Goal: Transaction & Acquisition: Purchase product/service

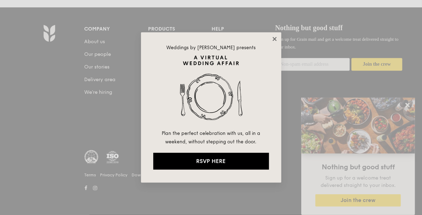
click at [275, 36] on icon at bounding box center [275, 39] width 6 height 6
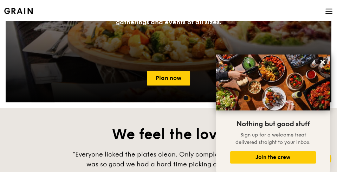
scroll to position [811, 0]
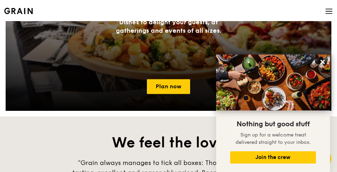
scroll to position [755, 0]
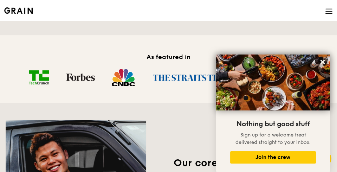
scroll to position [450, 0]
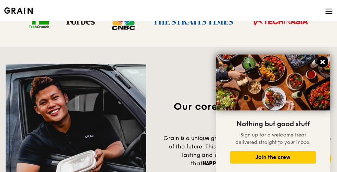
click at [321, 60] on icon at bounding box center [322, 62] width 4 height 4
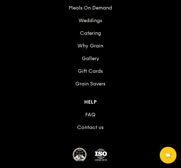
scroll to position [1136, 0]
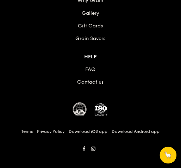
click at [51, 62] on li "FAQ" at bounding box center [90, 68] width 175 height 13
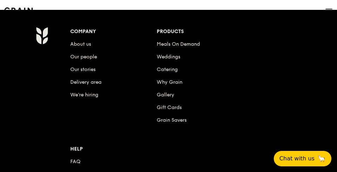
scroll to position [787, 0]
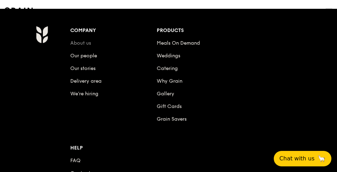
click at [87, 46] on link "About us" at bounding box center [80, 43] width 21 height 6
click at [90, 71] on link "Our stories" at bounding box center [82, 68] width 25 height 6
click at [80, 157] on link "FAQ" at bounding box center [75, 160] width 10 height 6
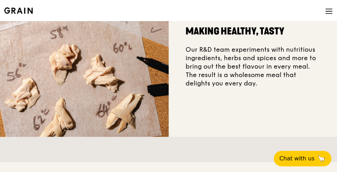
scroll to position [109, 0]
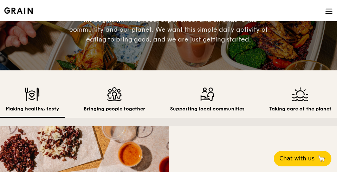
click at [0, 0] on div "Catering" at bounding box center [0, 0] width 0 height 0
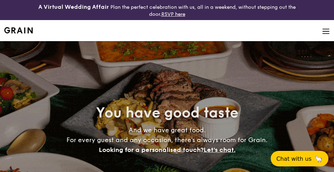
select select
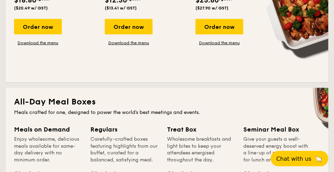
scroll to position [225, 0]
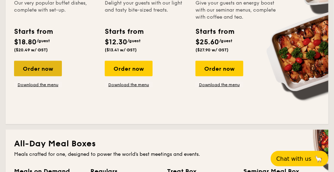
click at [27, 64] on div "Order now" at bounding box center [38, 68] width 48 height 15
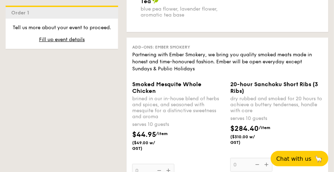
scroll to position [899, 0]
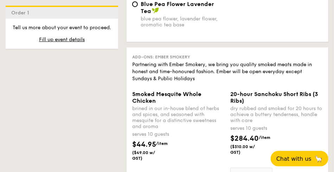
select select
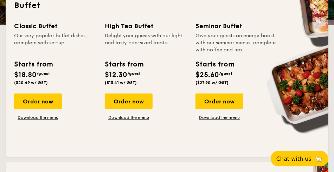
scroll to position [183, 0]
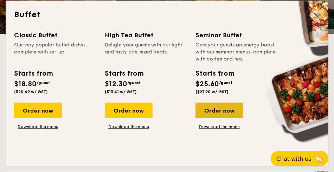
click at [208, 112] on div "Order now" at bounding box center [219, 110] width 48 height 15
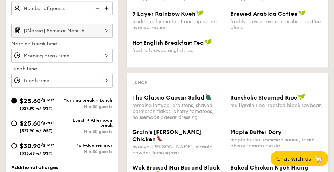
scroll to position [169, 0]
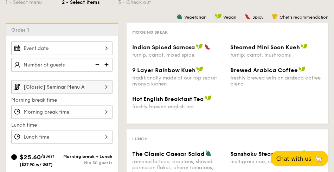
click at [52, 82] on input "[Classic] Seminar Menu A" at bounding box center [61, 87] width 101 height 14
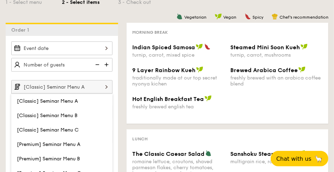
click at [53, 82] on input "[Classic] Seminar Menu A" at bounding box center [61, 87] width 101 height 14
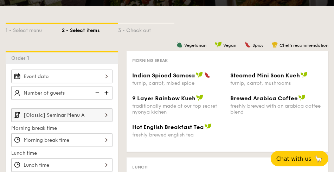
scroll to position [112, 0]
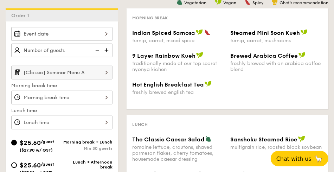
select select
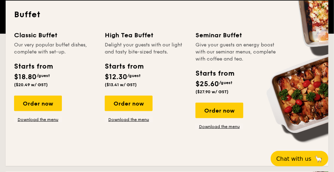
scroll to position [203, 0]
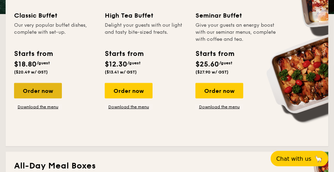
click at [52, 89] on div "Order now" at bounding box center [38, 90] width 48 height 15
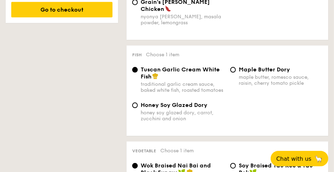
scroll to position [169, 0]
